Goal: Task Accomplishment & Management: Complete application form

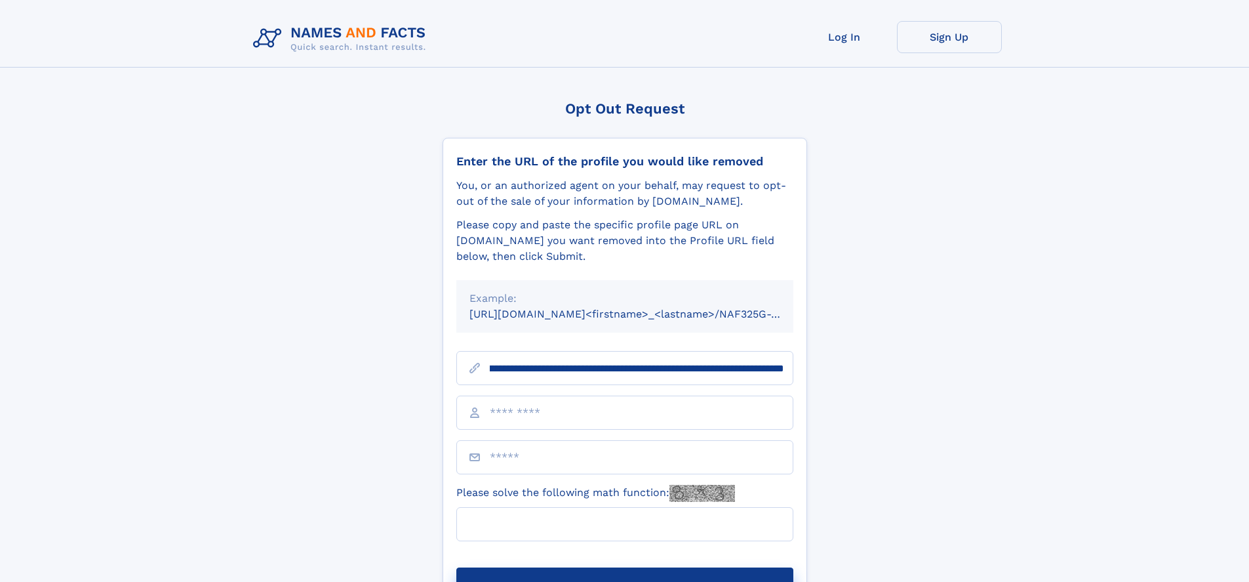
scroll to position [0, 157]
type input "**********"
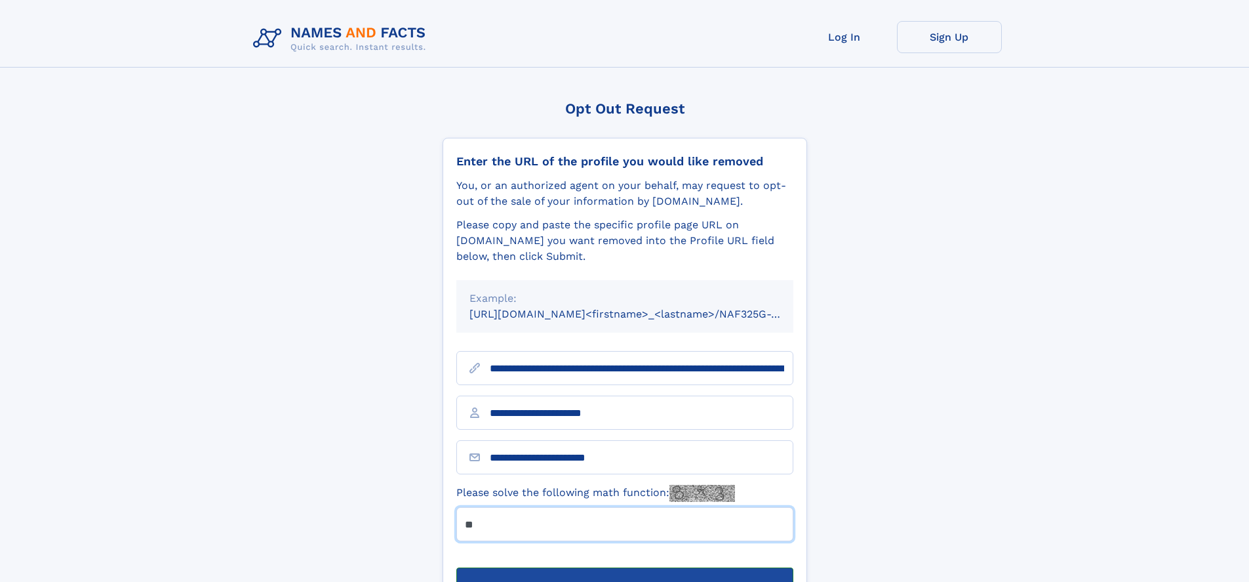
type input "**"
click at [624, 567] on button "Submit Opt Out Request" at bounding box center [624, 588] width 337 height 42
